Goal: Task Accomplishment & Management: Complete application form

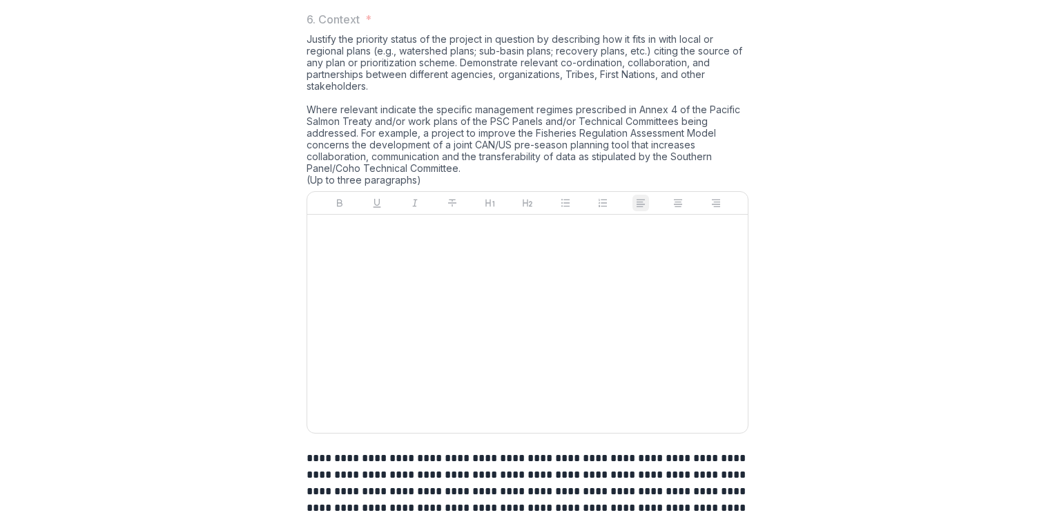
scroll to position [2005, 0]
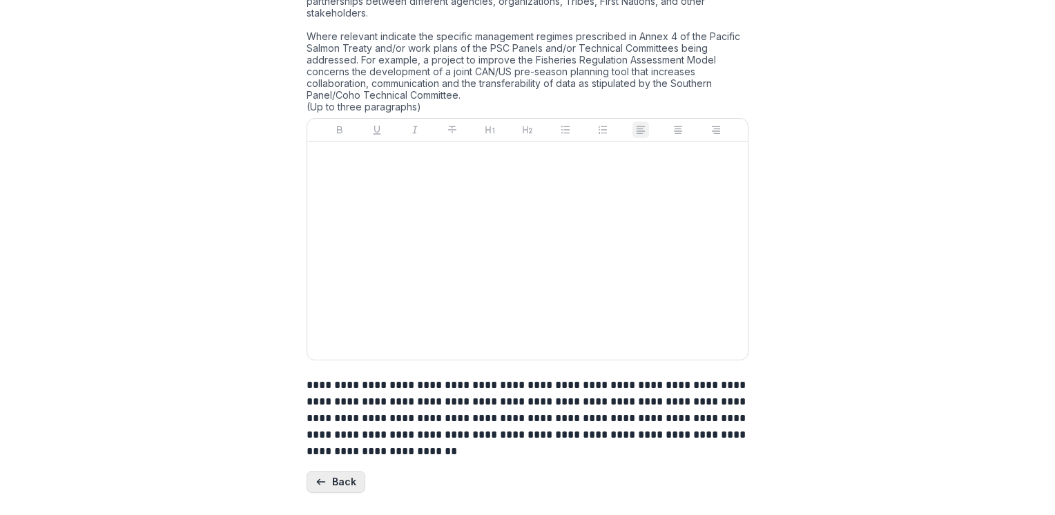
click at [340, 477] on button "Back" at bounding box center [335, 482] width 59 height 22
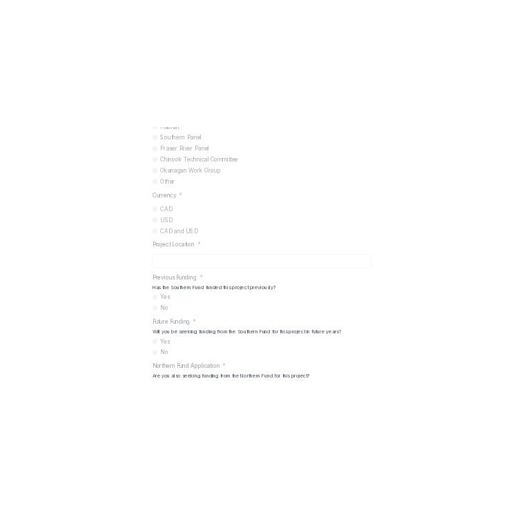
scroll to position [892, 0]
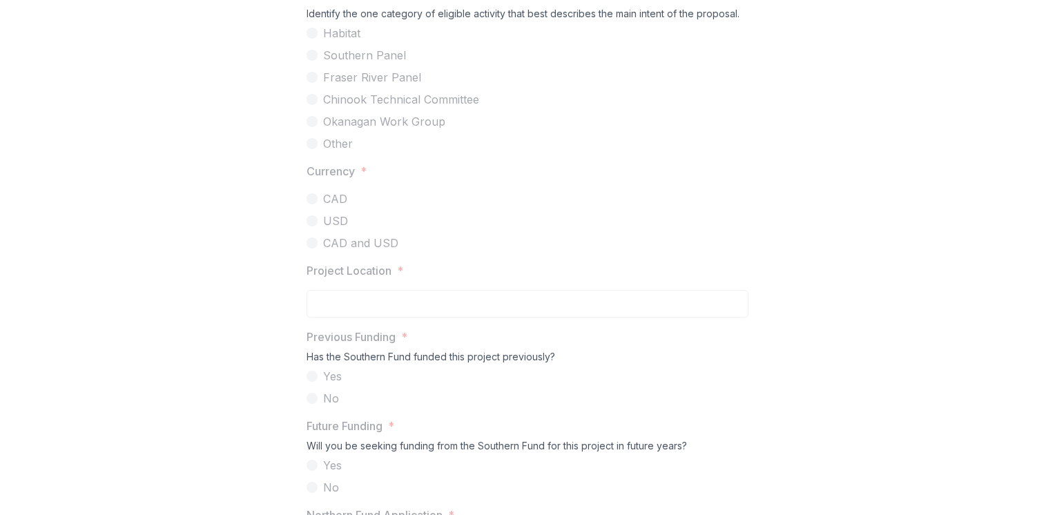
drag, startPoint x: 384, startPoint y: 174, endPoint x: 369, endPoint y: 154, distance: 24.7
click at [384, 152] on div "Habitat Southern Panel Fraser River Panel Chinook Technical Committee Okanagan …" at bounding box center [527, 88] width 442 height 127
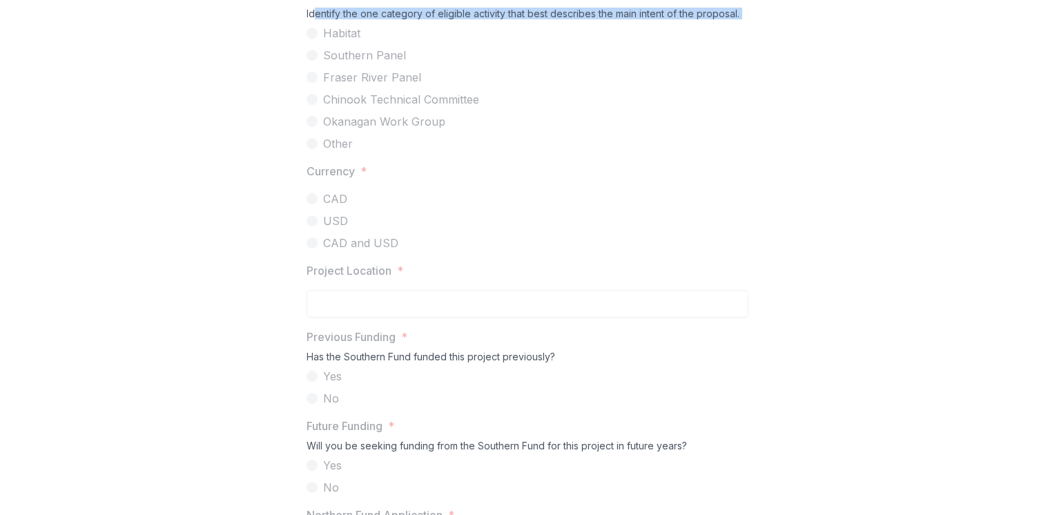
drag, startPoint x: 314, startPoint y: 111, endPoint x: 367, endPoint y: 202, distance: 105.5
click at [367, 152] on div "Priority Area * Identify the one category of eligible activity that best descri…" at bounding box center [527, 69] width 442 height 166
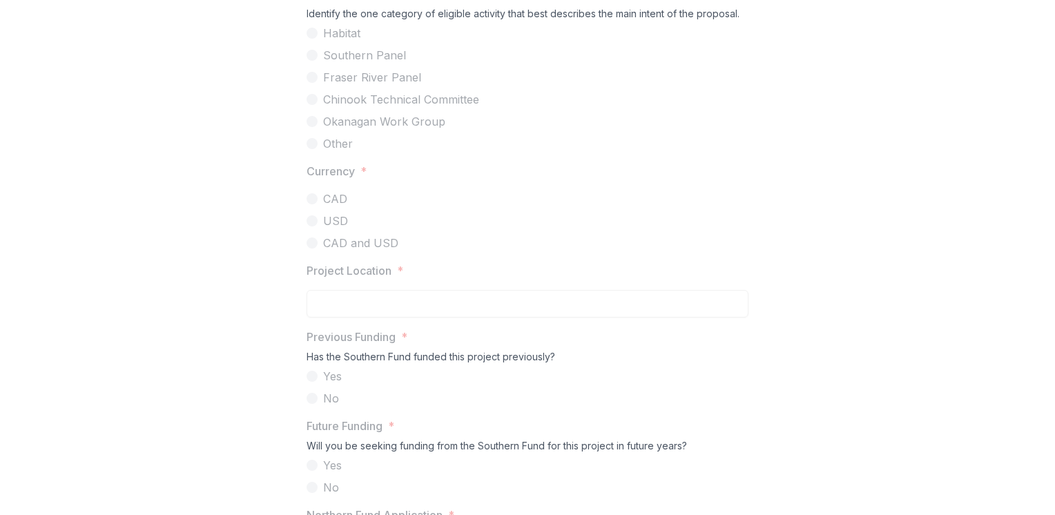
drag, startPoint x: 367, startPoint y: 202, endPoint x: 295, endPoint y: 134, distance: 99.6
click at [295, 134] on div "Project Title * Lead Proponent * Please indicate the person who will be the pri…" at bounding box center [527, 65] width 464 height 1510
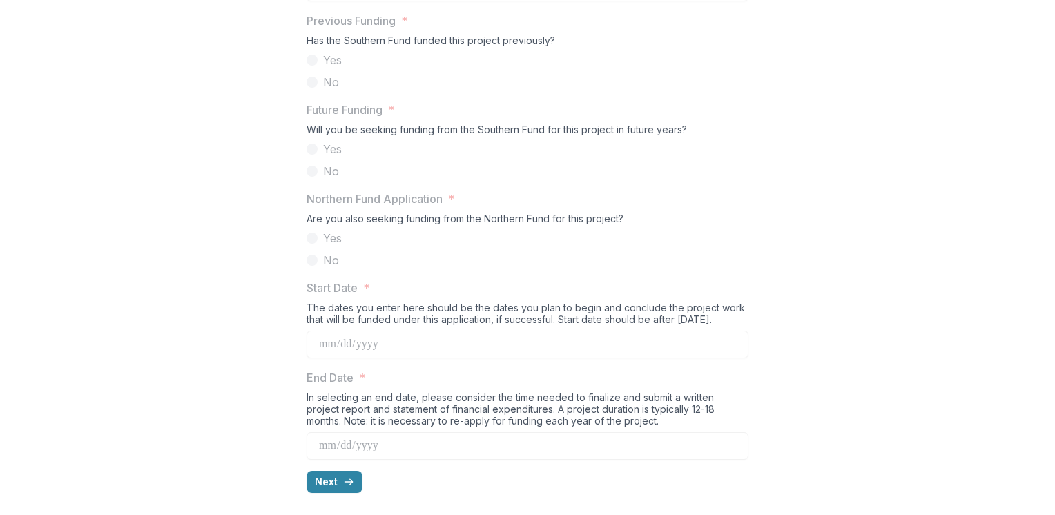
scroll to position [1311, 0]
click at [335, 476] on button "Next" at bounding box center [334, 482] width 56 height 22
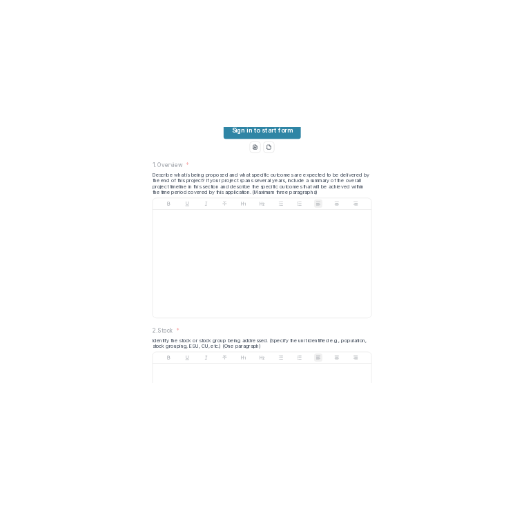
scroll to position [144, 0]
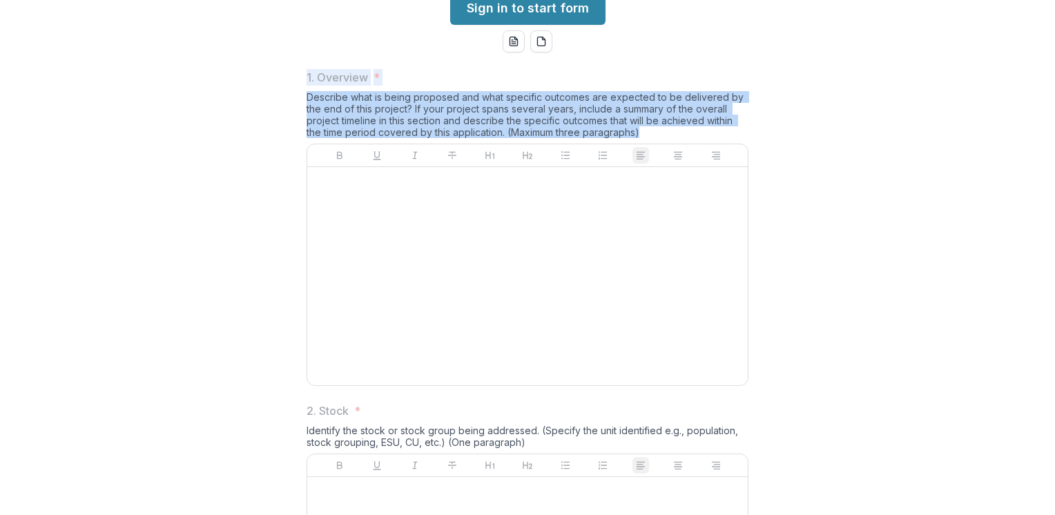
drag, startPoint x: 643, startPoint y: 239, endPoint x: 290, endPoint y: 175, distance: 358.4
copy div "1. Overview * Describe what is being proposed and what specific outcomes are ex…"
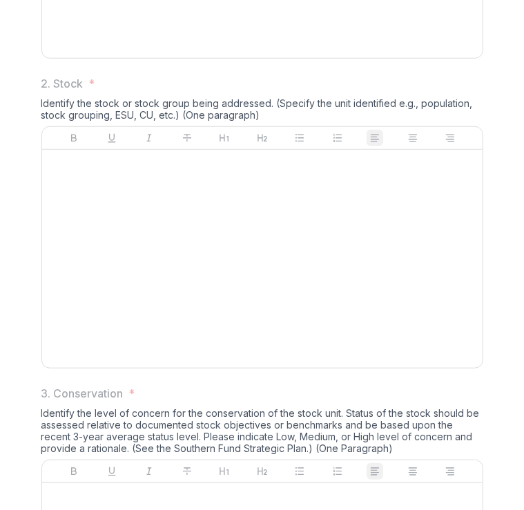
scroll to position [471, 0]
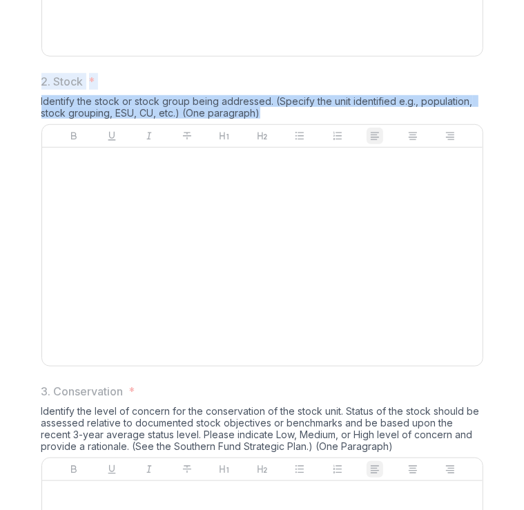
drag, startPoint x: 271, startPoint y: 217, endPoint x: 41, endPoint y: 183, distance: 232.4
click at [41, 183] on div "2. Stock * Identify the stock or stock group being addressed. (Specify the unit…" at bounding box center [262, 222] width 442 height 299
copy div "2. Stock * Identify the stock or stock group being addressed. (Specify the unit…"
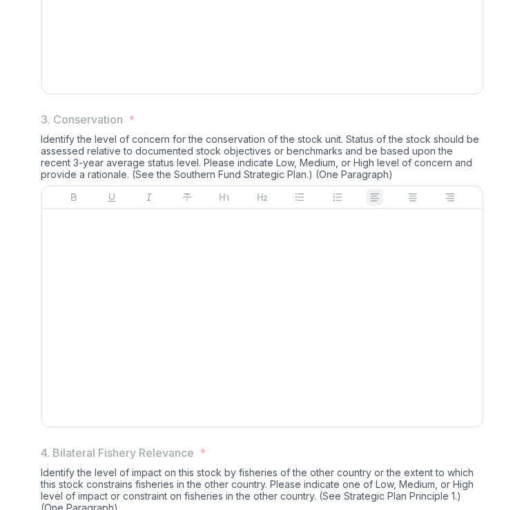
scroll to position [748, 0]
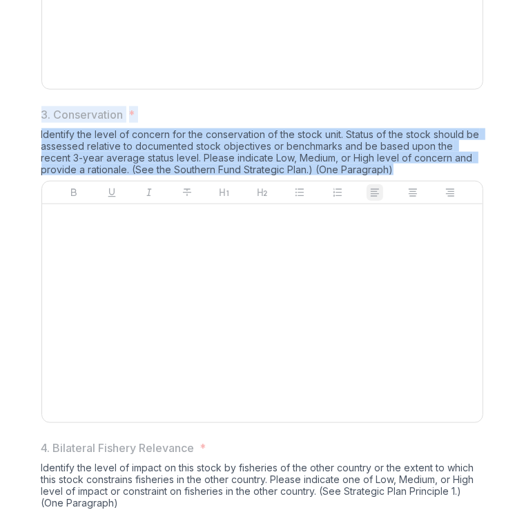
drag, startPoint x: 364, startPoint y: 275, endPoint x: 39, endPoint y: 219, distance: 330.6
click at [41, 219] on div "3. Conservation * Identify the level of concern for the conservation of the sto…" at bounding box center [262, 267] width 442 height 322
copy div "3. Conservation * Identify the level of concern for the conservation of the sto…"
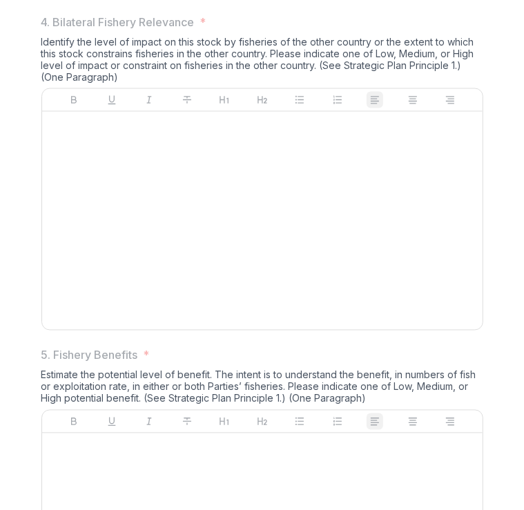
scroll to position [1187, 0]
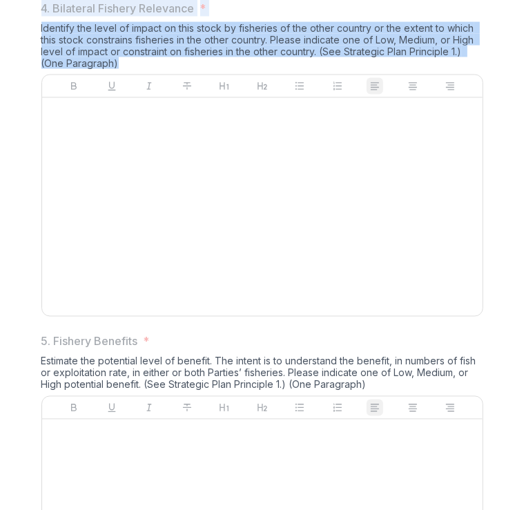
drag, startPoint x: 129, startPoint y: 166, endPoint x: 39, endPoint y: 106, distance: 108.9
click at [39, 106] on div "1. Overview * Describe what is being proposed and what specific outcomes are ex…" at bounding box center [262, 116] width 464 height 2209
copy div "4. Bilateral Fishery Relevance * Identify the level of impact on this stock by …"
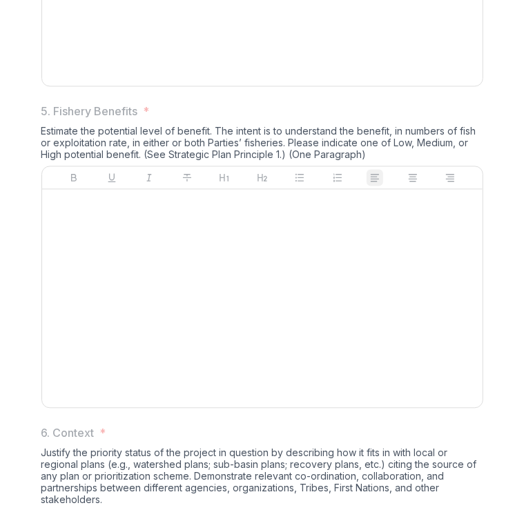
scroll to position [1418, 0]
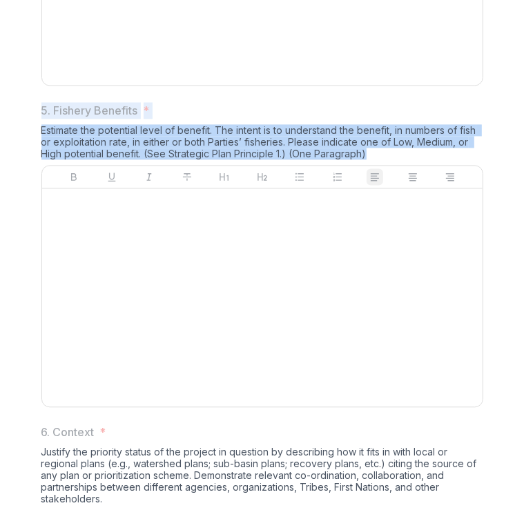
drag, startPoint x: 390, startPoint y: 254, endPoint x: 15, endPoint y: 212, distance: 377.2
copy div "5. Fishery Benefits * Estimate the potential level of benefit. The intent is to…"
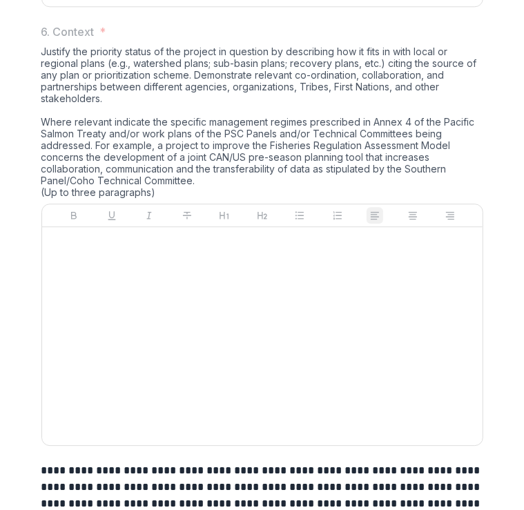
scroll to position [1820, 0]
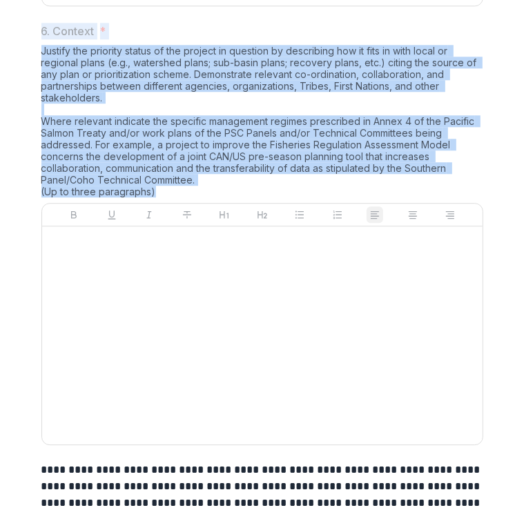
drag, startPoint x: 182, startPoint y: 295, endPoint x: 38, endPoint y: 125, distance: 222.4
copy div "6. Context * Justify the priority status of the project in question by describi…"
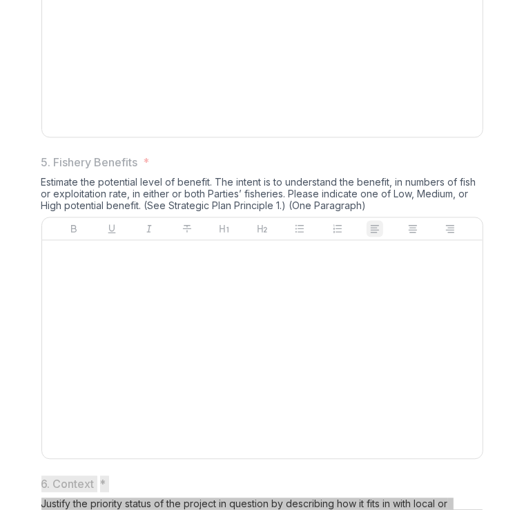
scroll to position [1361, 0]
